Goal: Task Accomplishment & Management: Use online tool/utility

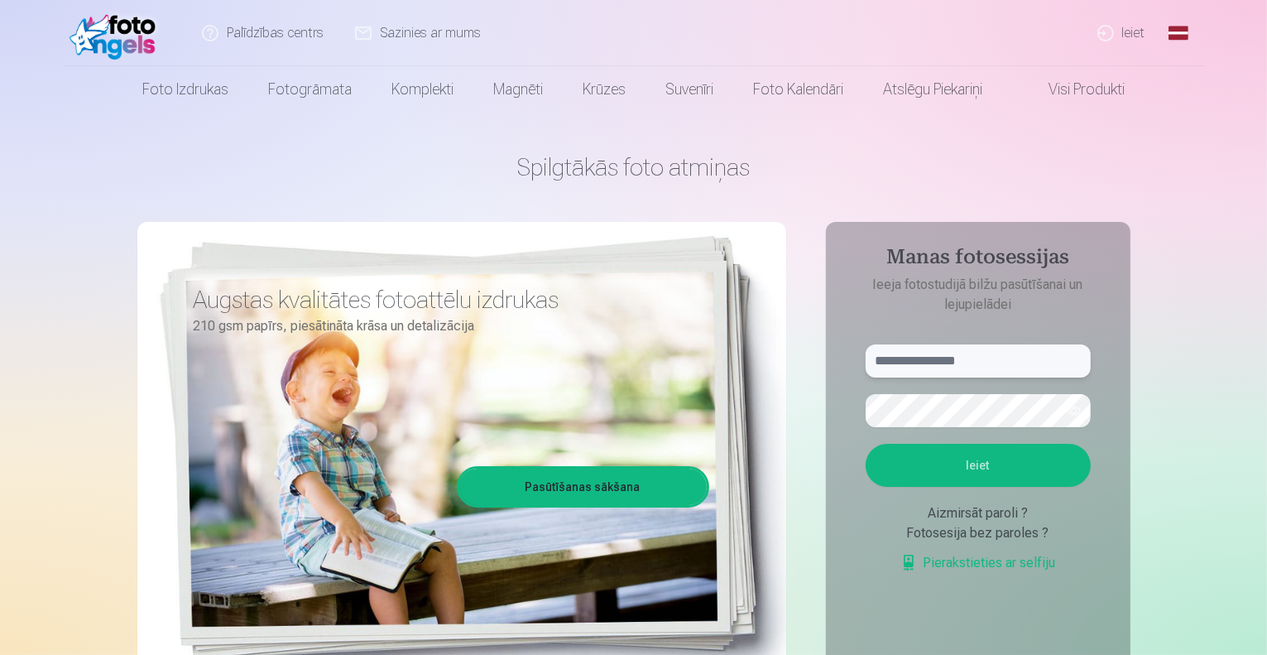
click at [910, 361] on input "text" at bounding box center [978, 360] width 225 height 33
type input "**********"
click at [973, 453] on button "Ieiet" at bounding box center [978, 465] width 225 height 43
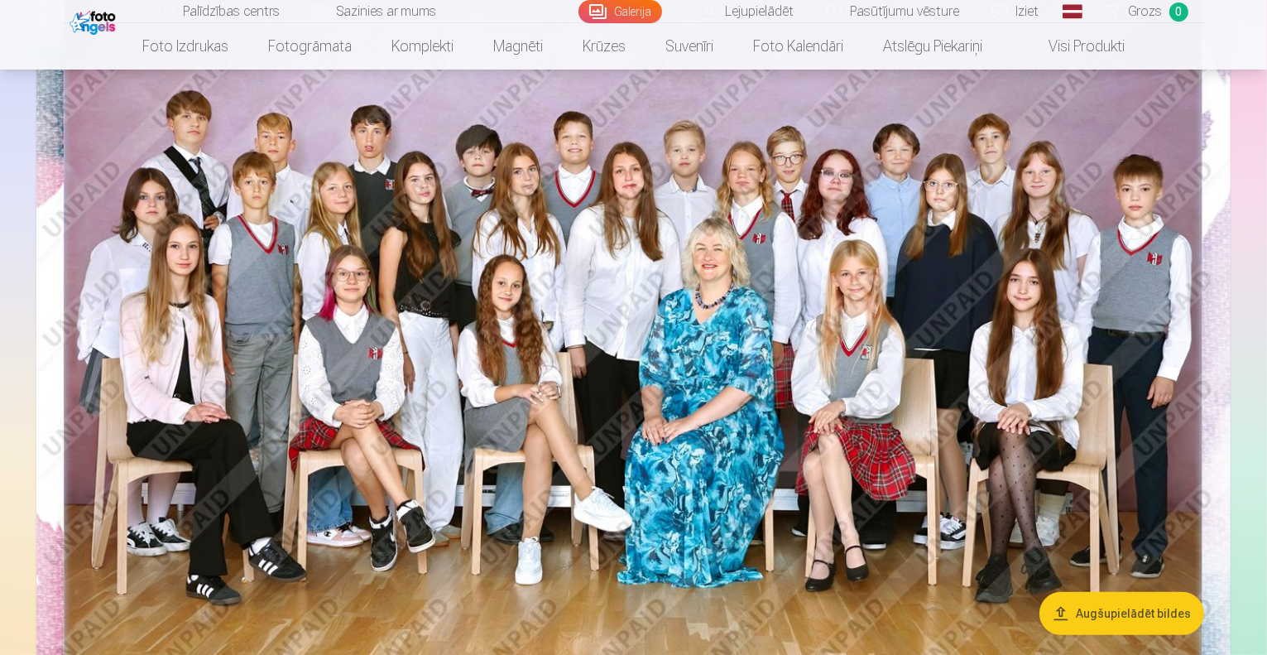
scroll to position [83, 0]
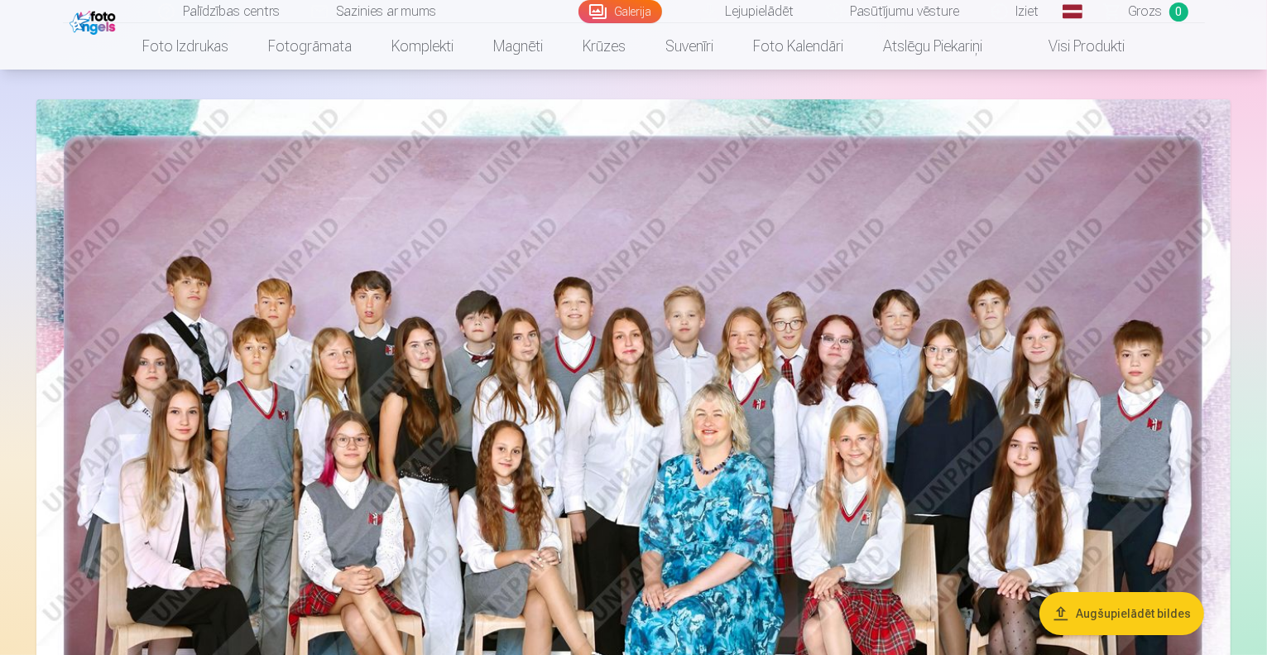
click at [826, 339] on img at bounding box center [633, 497] width 1194 height 797
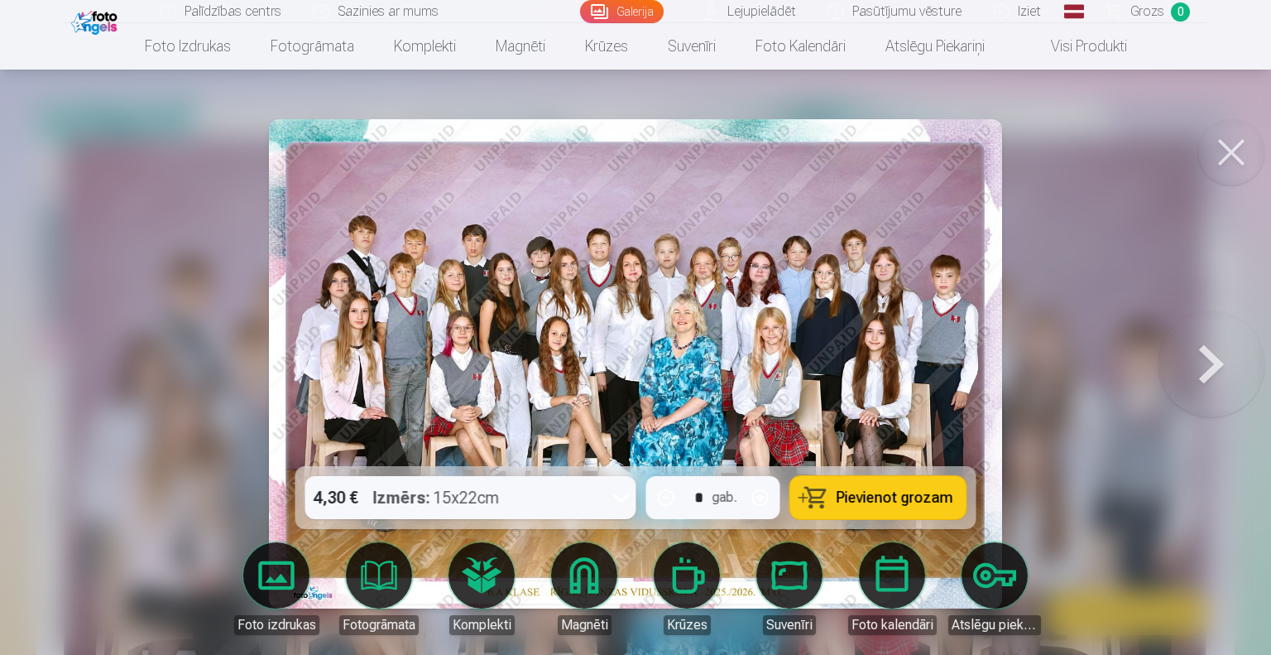
drag, startPoint x: 754, startPoint y: 274, endPoint x: 764, endPoint y: 274, distance: 9.9
click at [753, 274] on img at bounding box center [635, 363] width 733 height 489
click at [1231, 160] on button at bounding box center [1231, 152] width 66 height 66
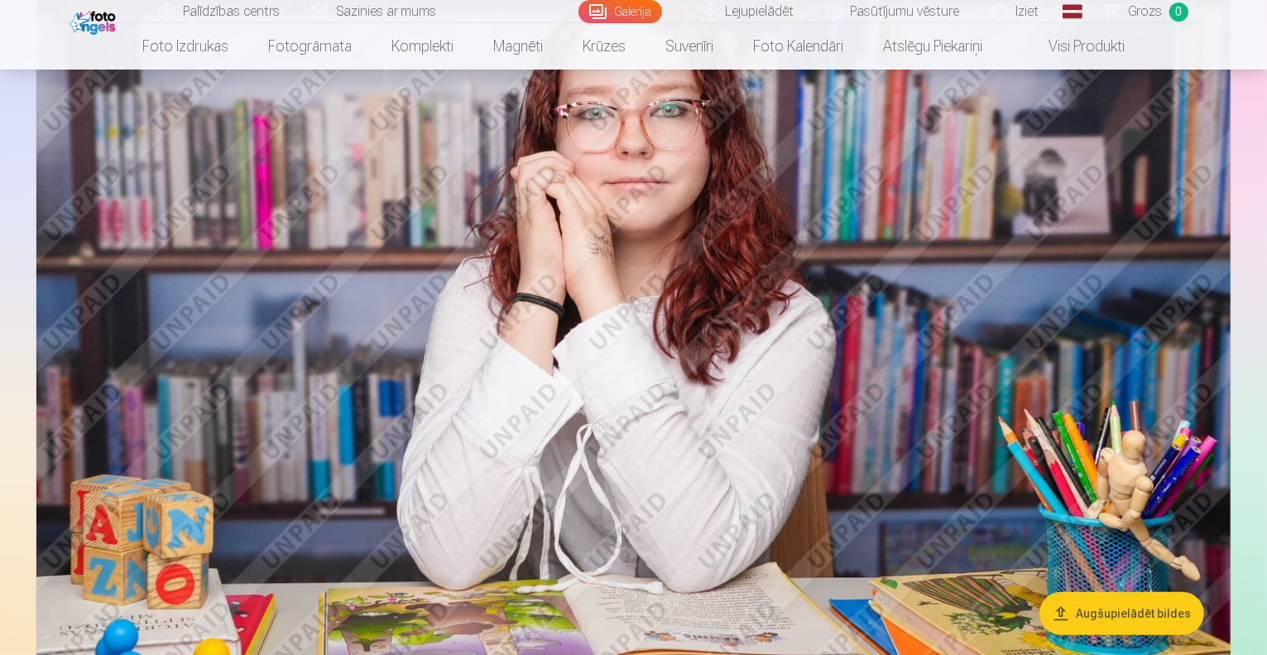
scroll to position [7034, 0]
